Goal: Task Accomplishment & Management: Use online tool/utility

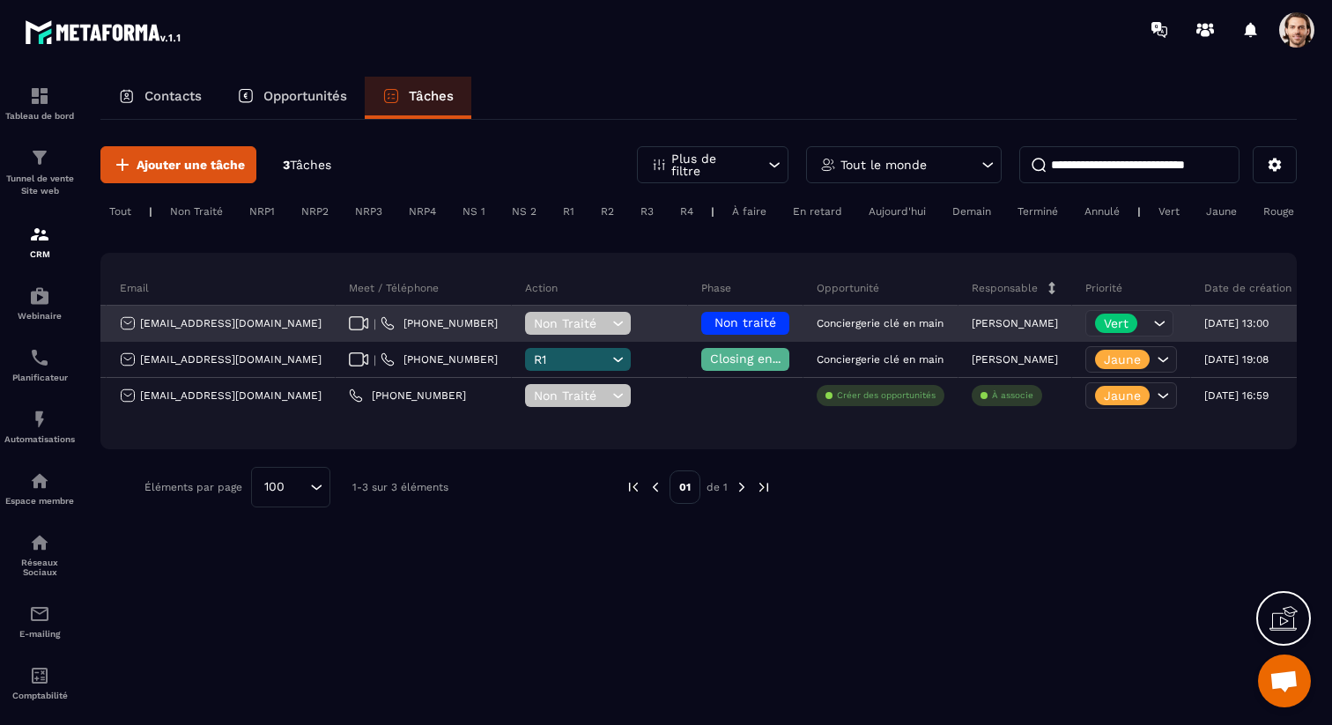
scroll to position [0, 542]
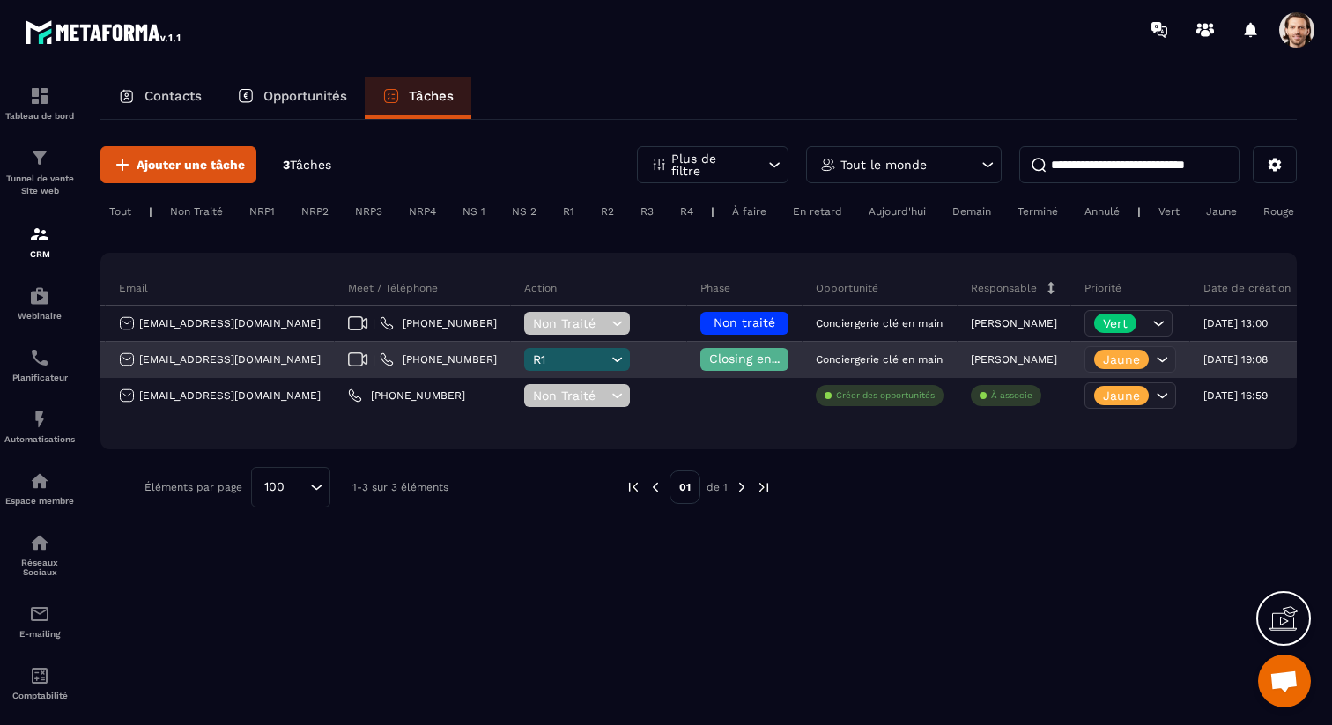
click at [1153, 359] on icon at bounding box center [1162, 359] width 18 height 18
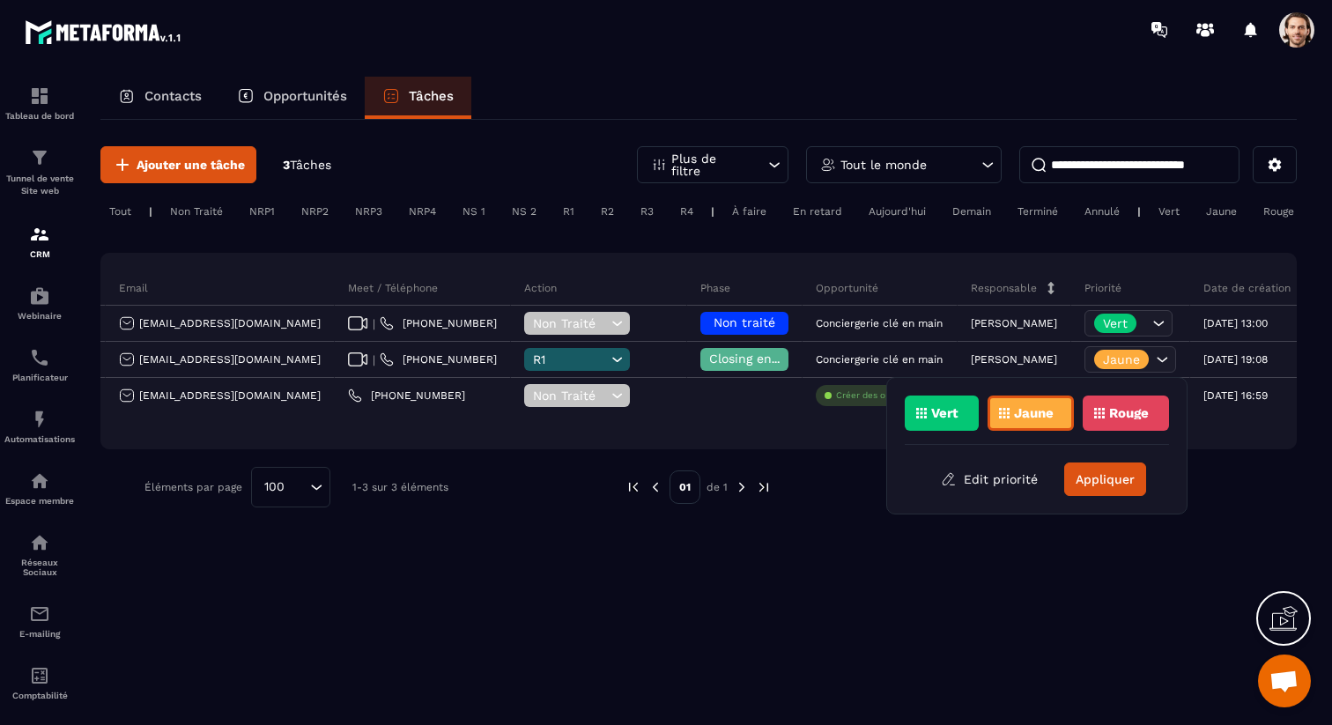
click at [839, 633] on div "Ajouter une tâche 3 Tâches Plus de filtre Tout le monde Tout | Non Traité NRP1 …" at bounding box center [698, 421] width 1196 height 602
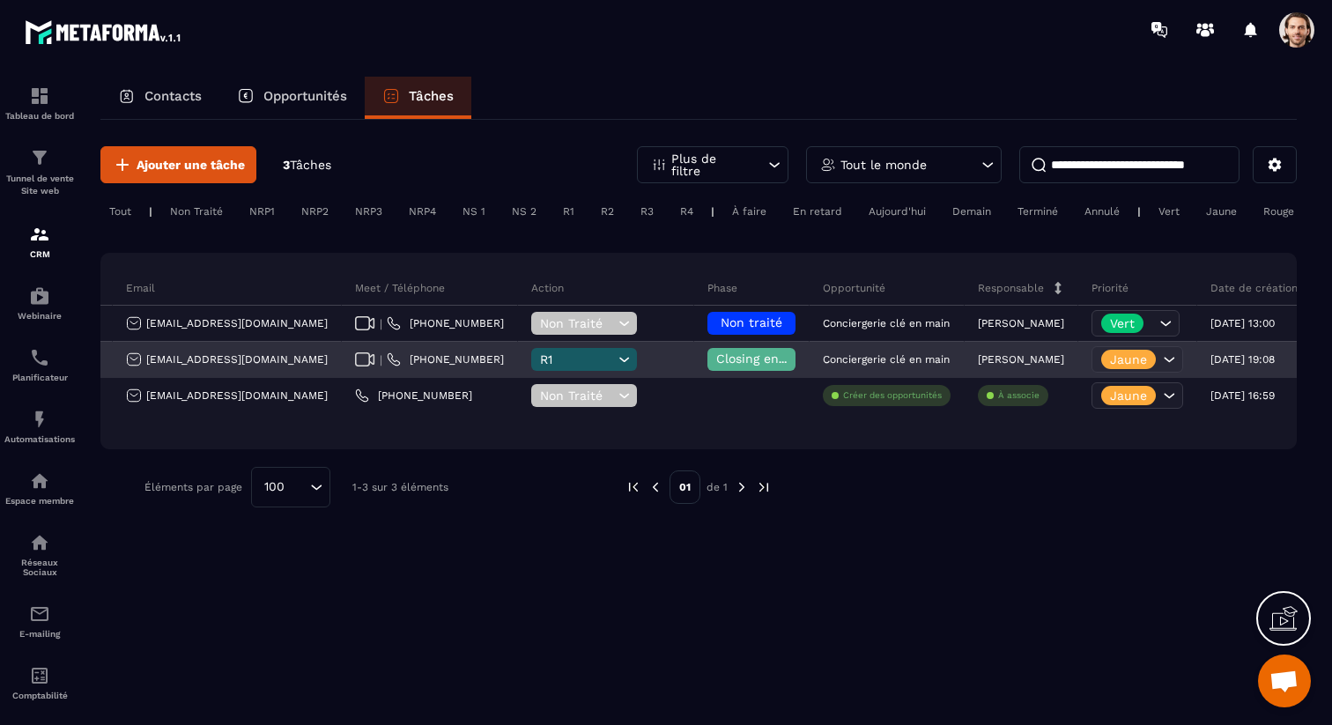
click at [1110, 359] on p "Jaune" at bounding box center [1128, 359] width 37 height 12
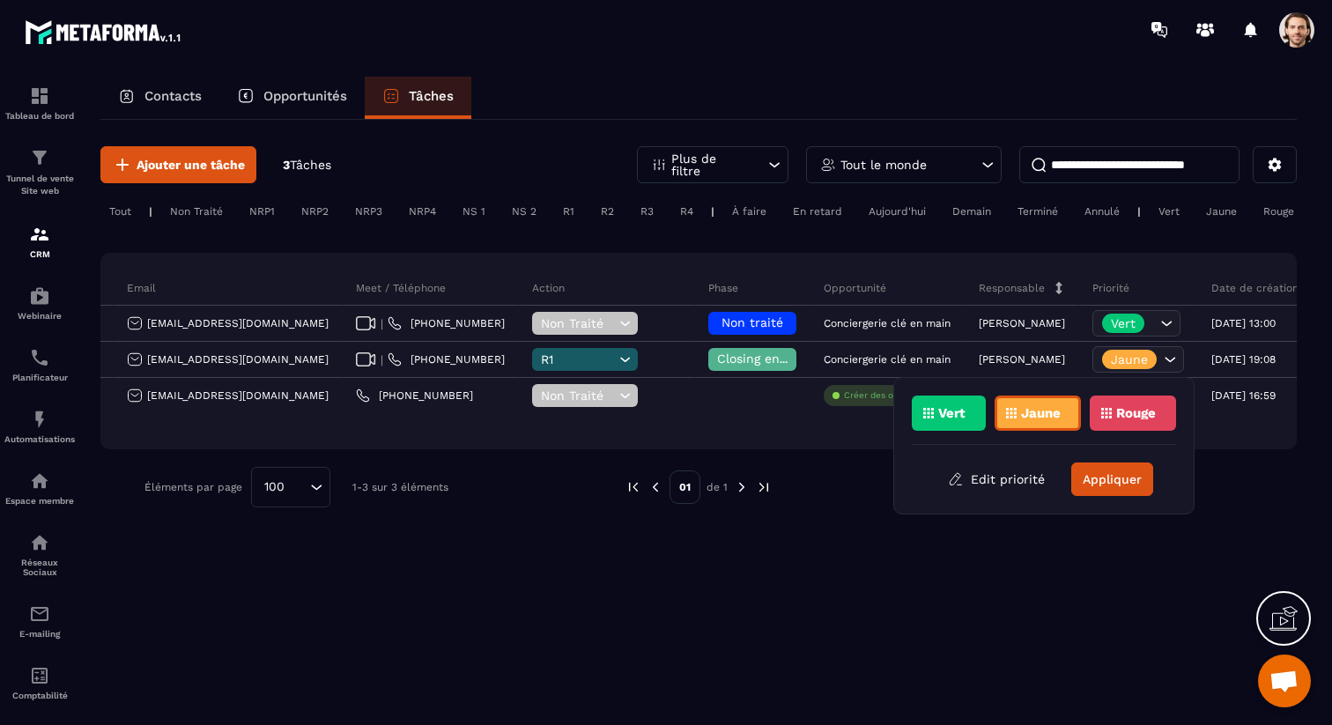
click at [1123, 424] on div "Rouge" at bounding box center [1132, 412] width 86 height 35
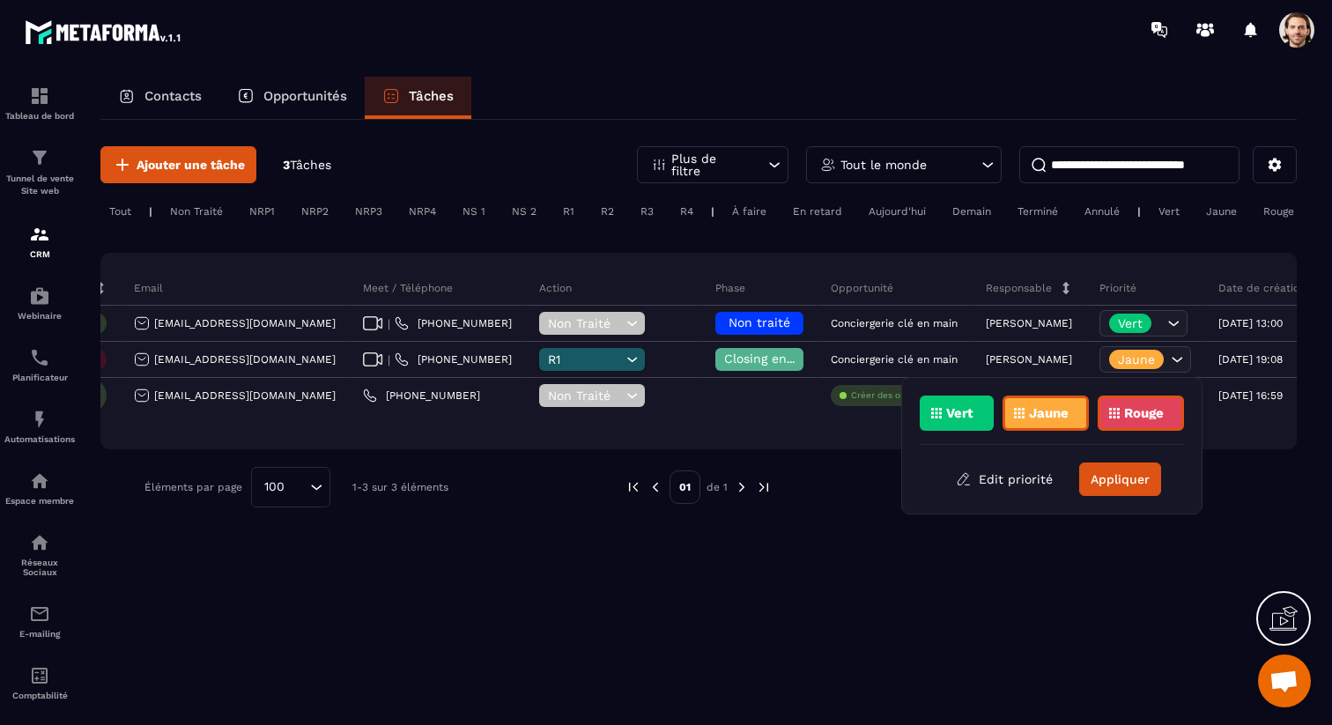
click at [1054, 425] on div "Jaune" at bounding box center [1045, 412] width 86 height 35
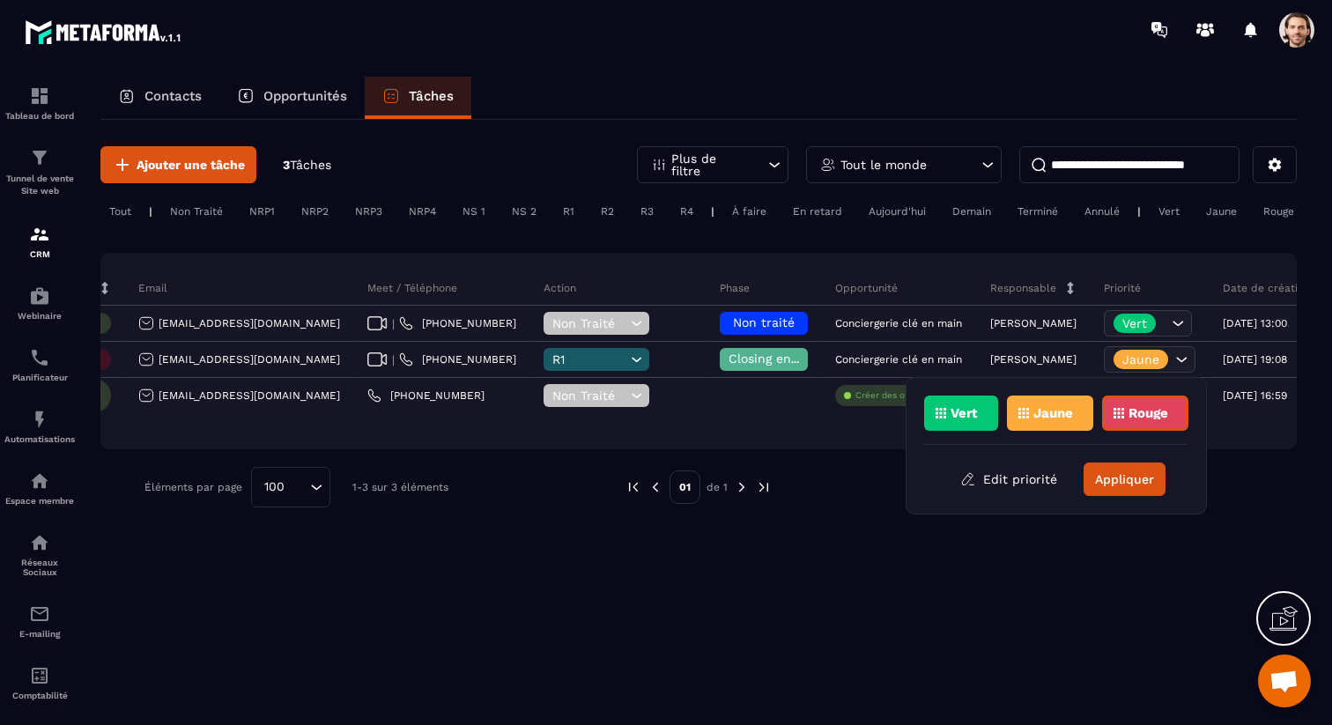
scroll to position [0, 519]
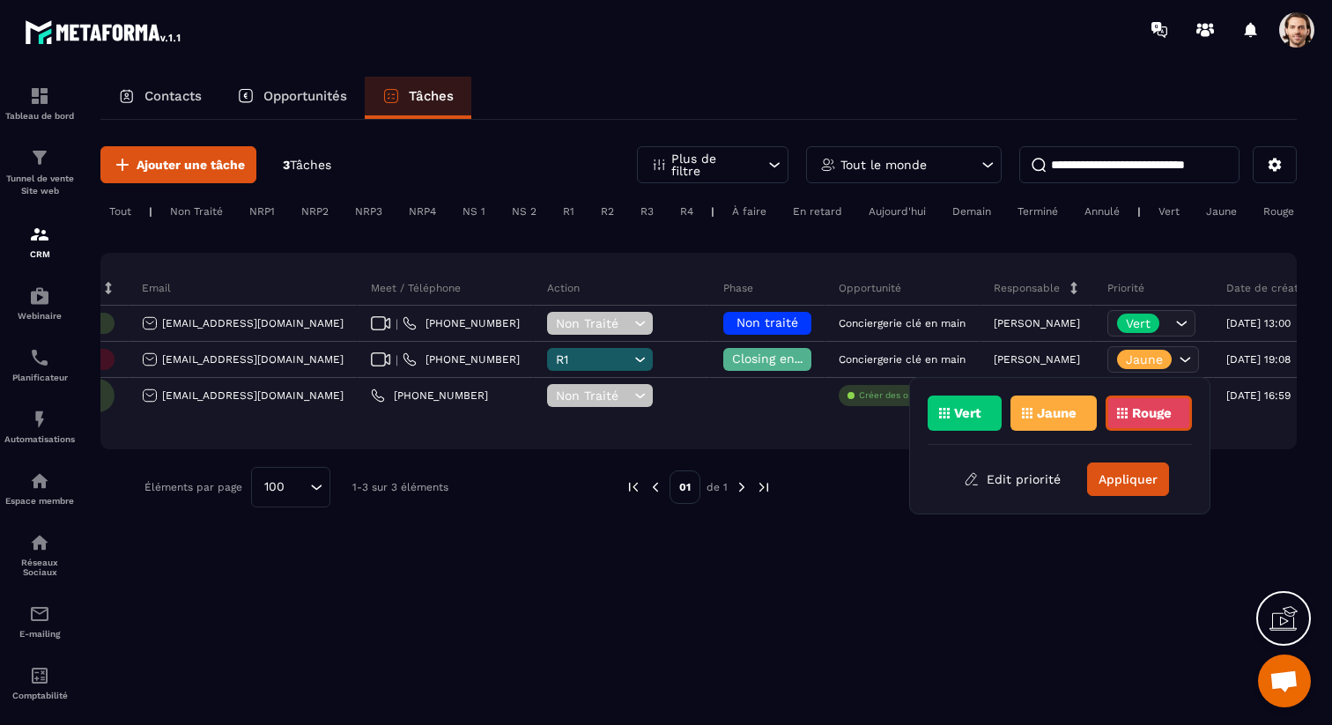
click at [1118, 418] on div "Rouge" at bounding box center [1148, 412] width 86 height 35
click at [1130, 417] on div "Rouge" at bounding box center [1148, 412] width 86 height 35
click at [1138, 491] on button "Appliquer" at bounding box center [1129, 478] width 82 height 33
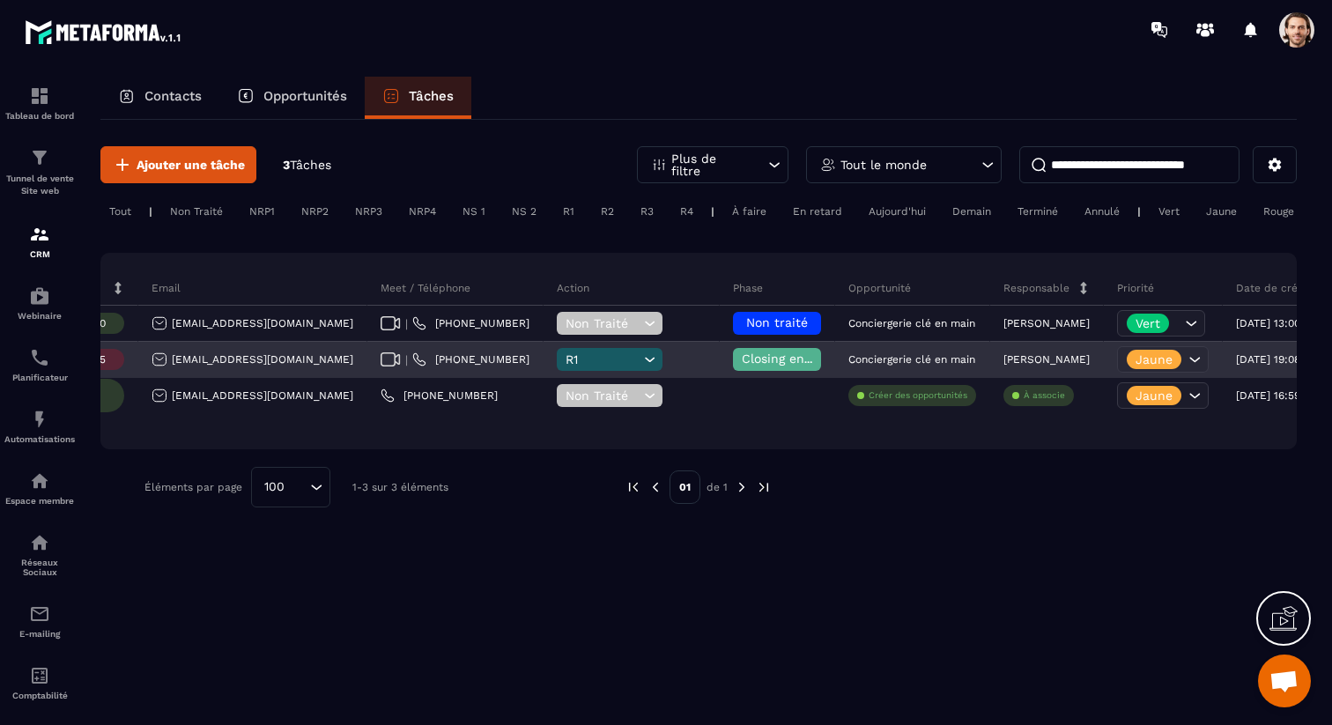
scroll to position [0, 507]
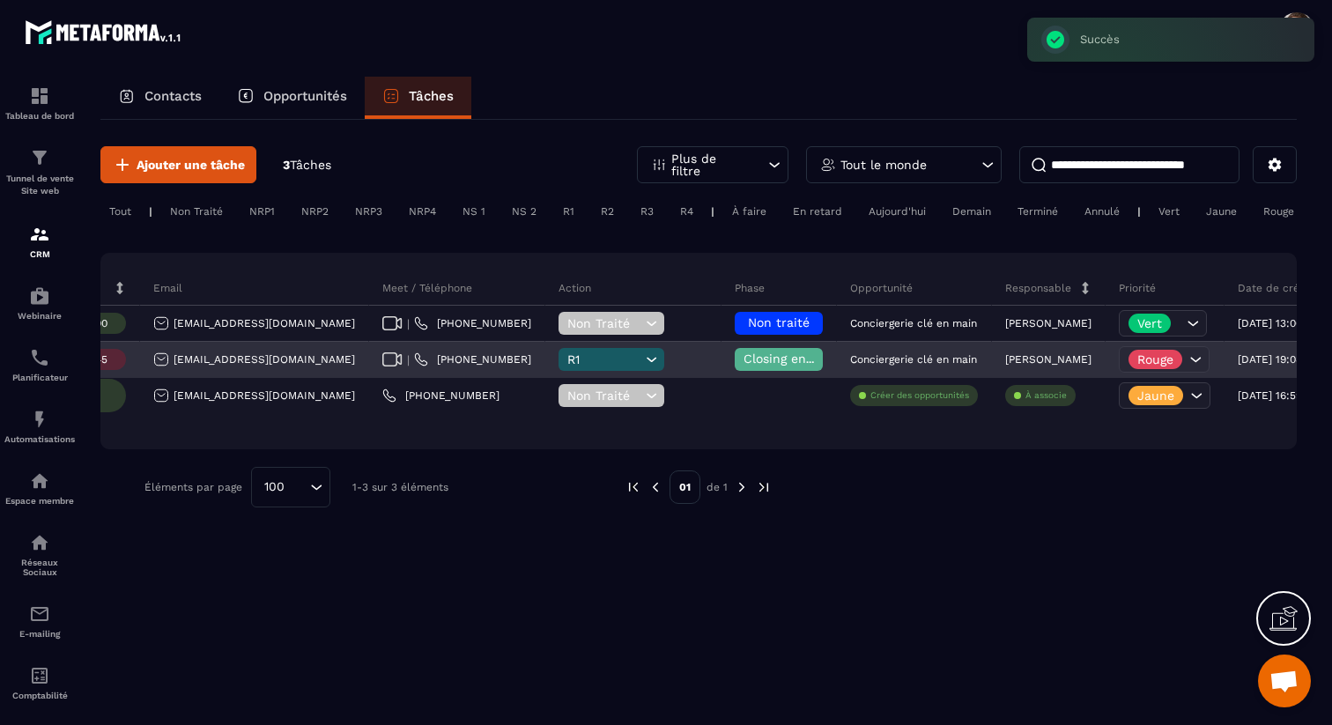
click at [1137, 360] on p "Rouge" at bounding box center [1155, 359] width 36 height 12
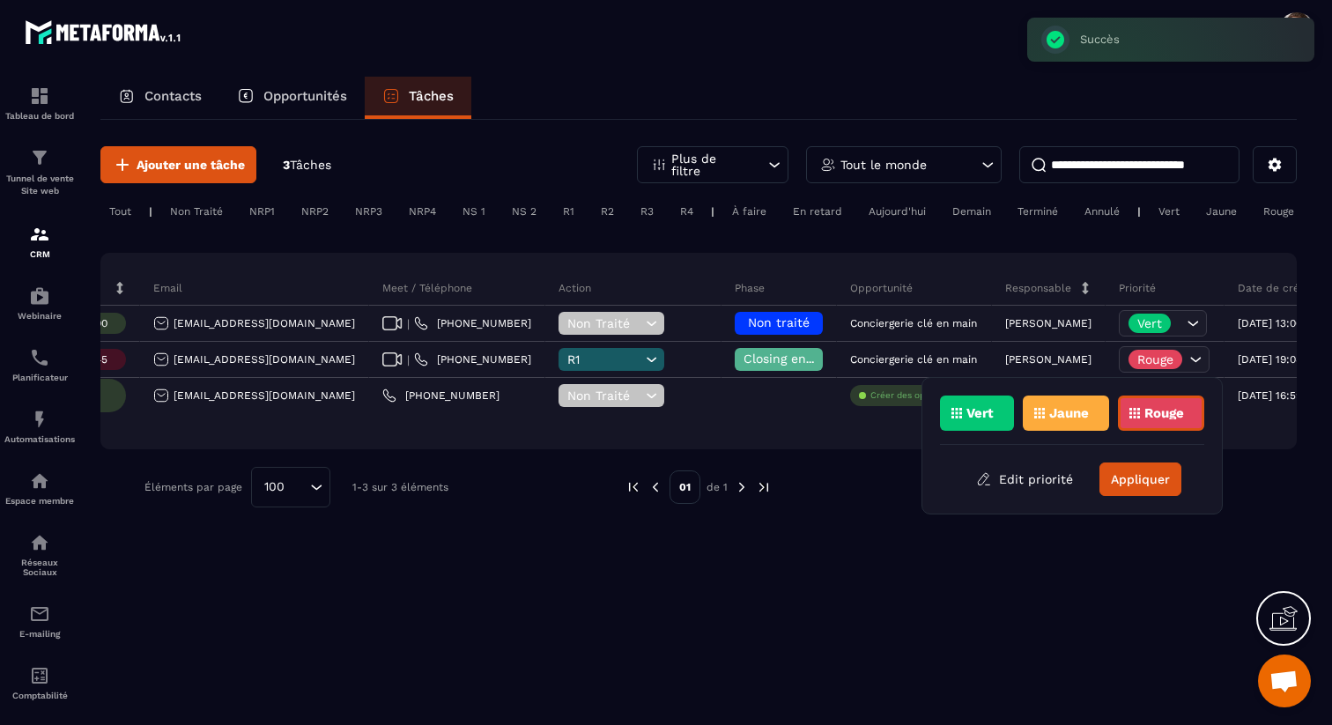
click at [1044, 408] on div "Jaune" at bounding box center [1065, 412] width 86 height 35
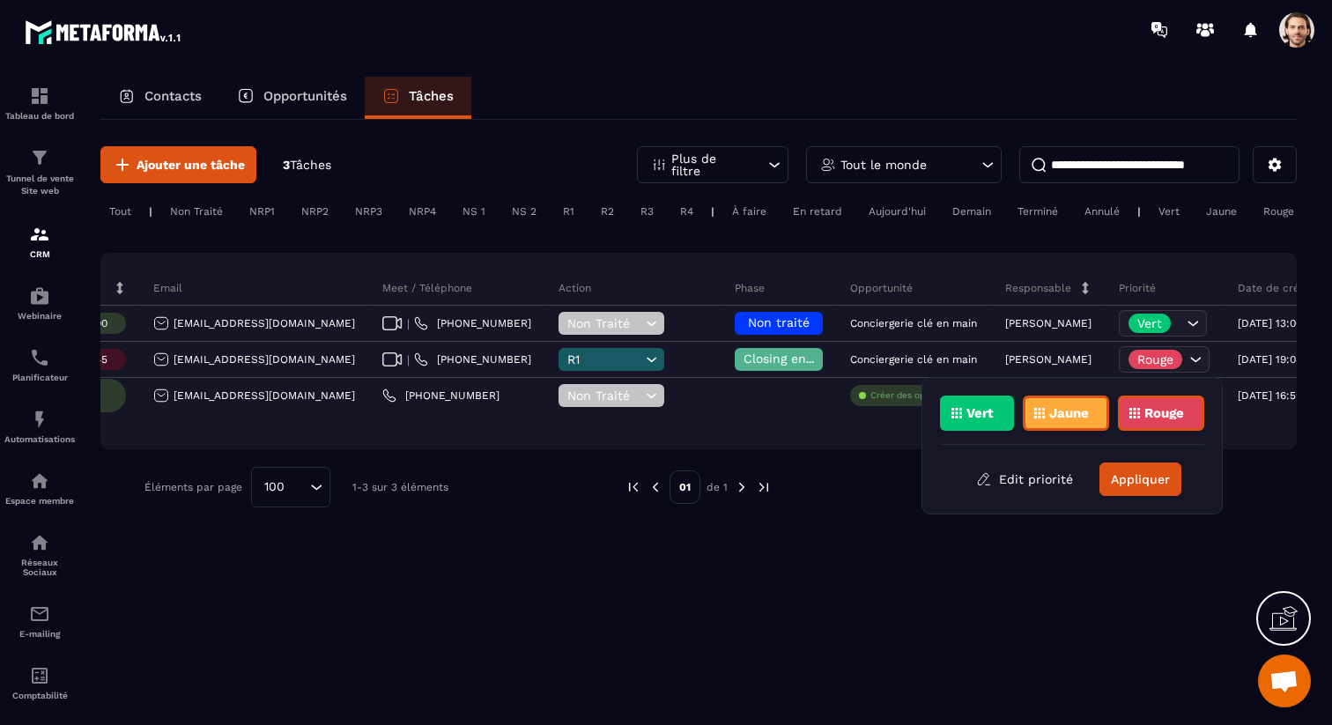
click at [1136, 463] on button "Appliquer" at bounding box center [1140, 478] width 82 height 33
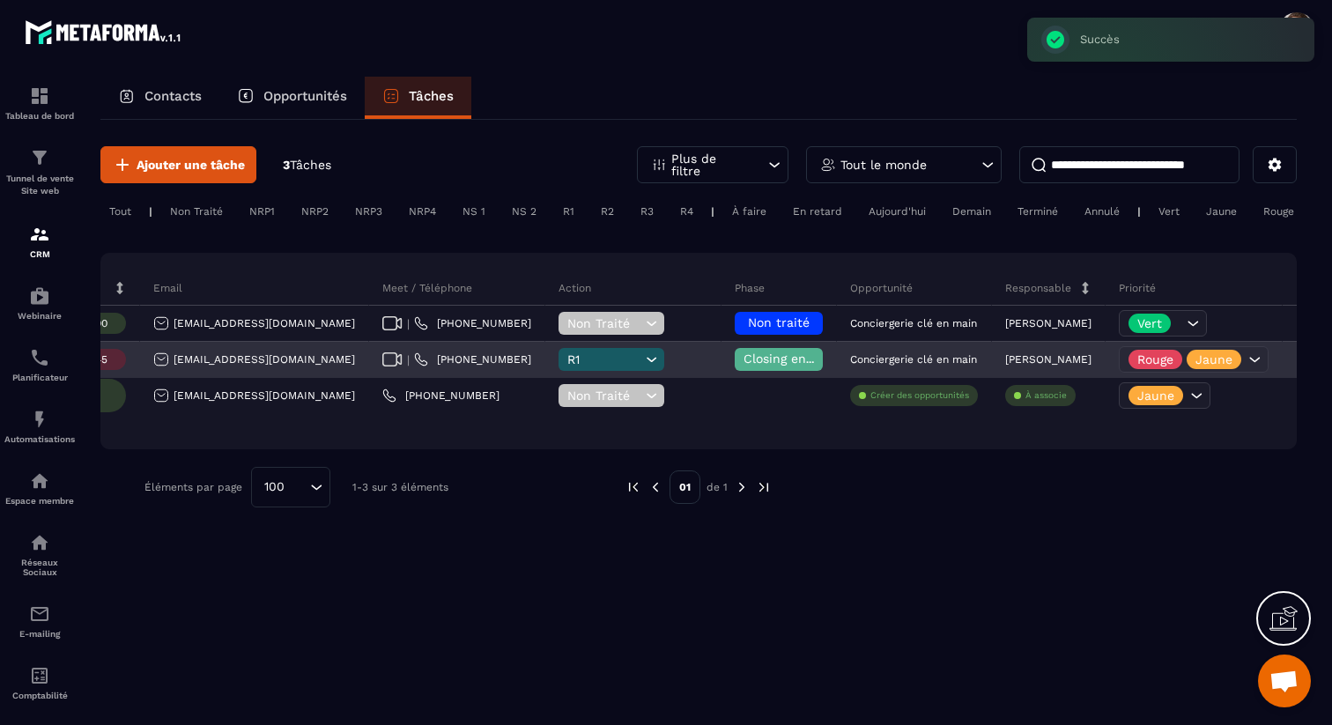
click at [1250, 358] on icon at bounding box center [1255, 359] width 11 height 5
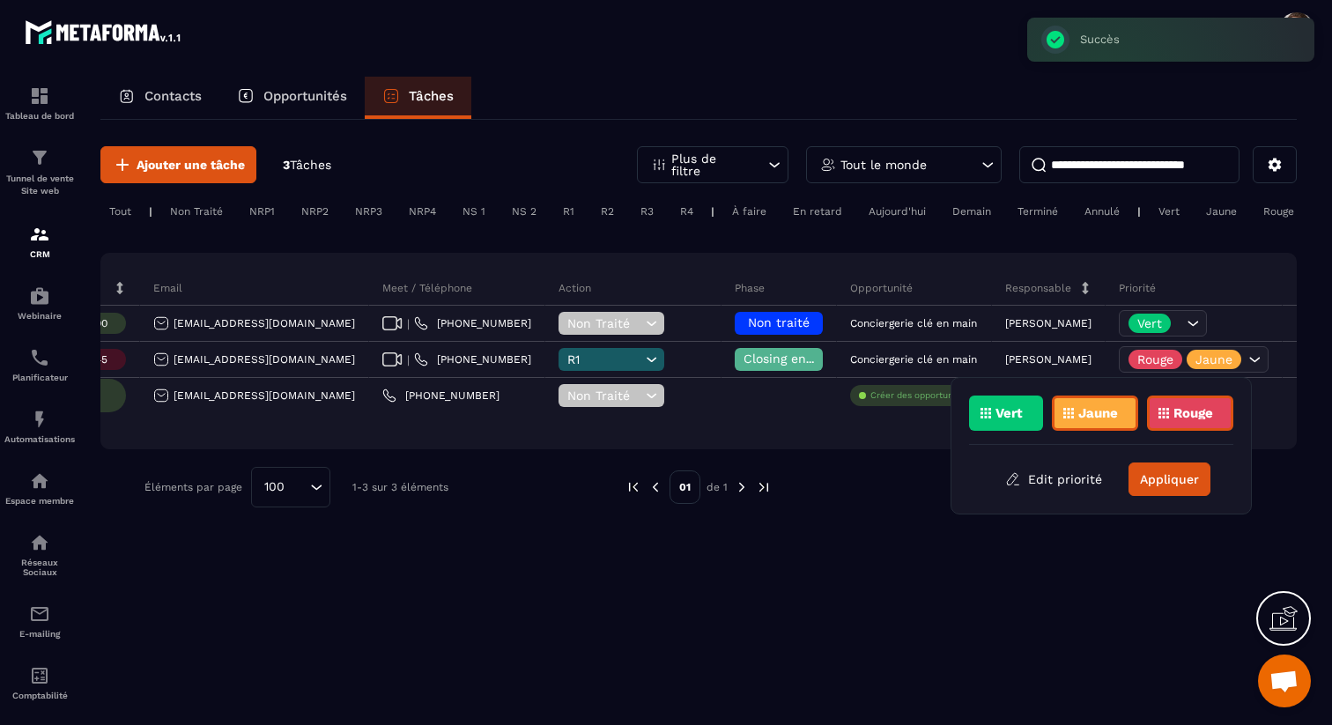
click at [1125, 410] on div "Jaune" at bounding box center [1094, 412] width 86 height 35
click at [1167, 485] on button "Appliquer" at bounding box center [1169, 478] width 82 height 33
